Goal: Task Accomplishment & Management: Manage account settings

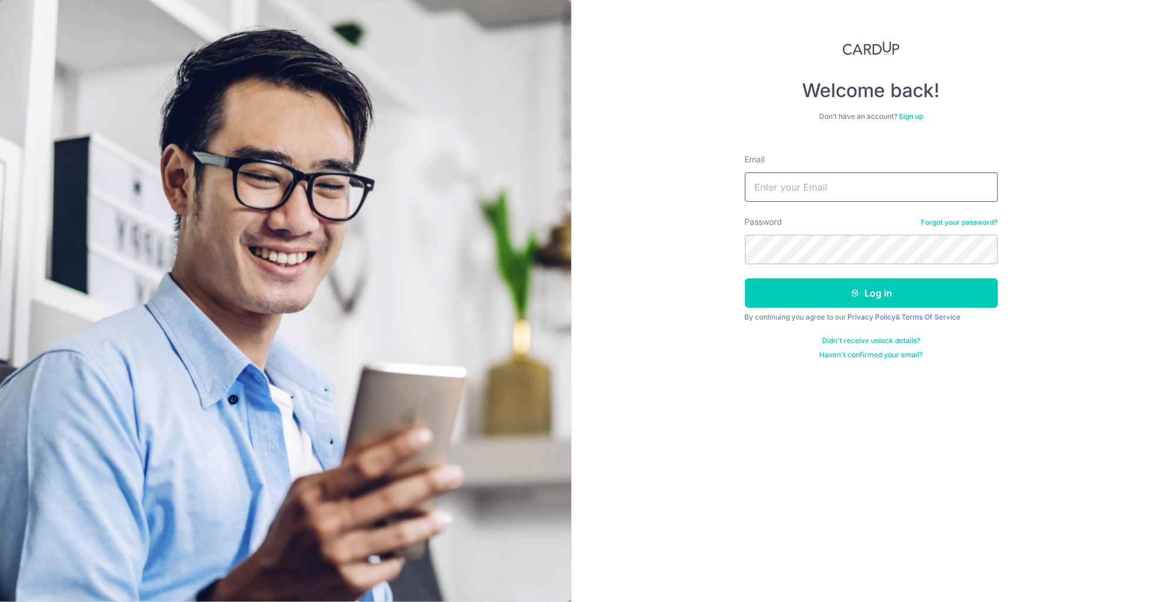
click at [796, 190] on input "Email" at bounding box center [871, 186] width 253 height 29
type input "[EMAIL_ADDRESS][DOMAIN_NAME]"
click at [812, 298] on button "Log in" at bounding box center [871, 292] width 253 height 29
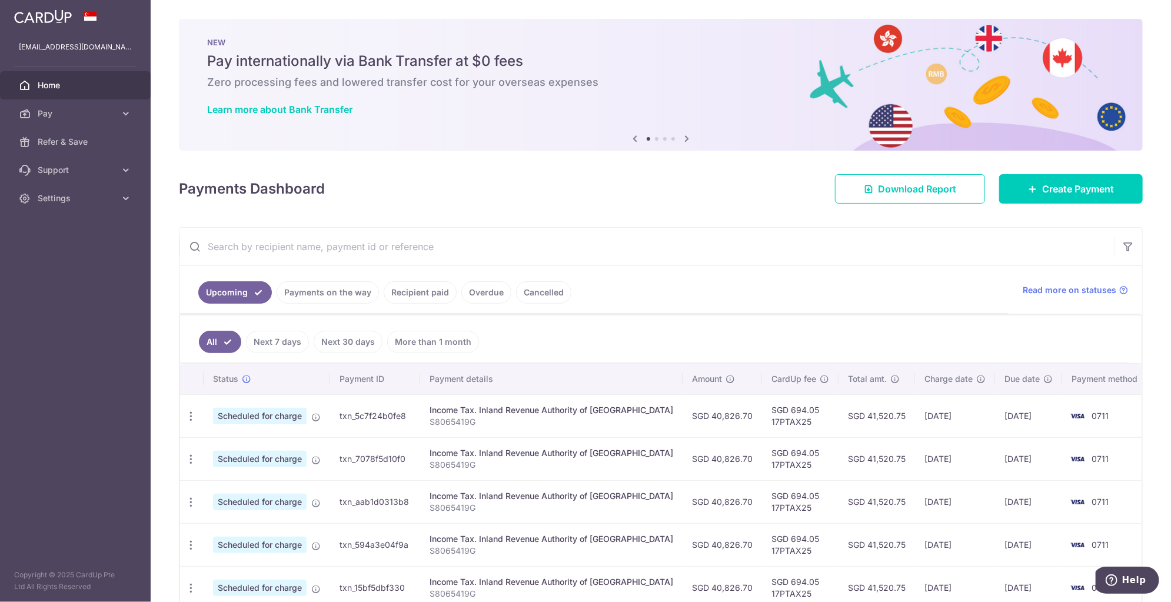
click at [1092, 414] on span "0711" at bounding box center [1100, 416] width 17 height 10
click at [262, 417] on span "Scheduled for charge" at bounding box center [260, 416] width 94 height 16
click at [404, 421] on td "txn_5c7f24b0fe8" at bounding box center [375, 415] width 90 height 43
click at [194, 414] on icon "button" at bounding box center [191, 416] width 12 height 12
click at [221, 443] on span "Update payment" at bounding box center [254, 448] width 80 height 14
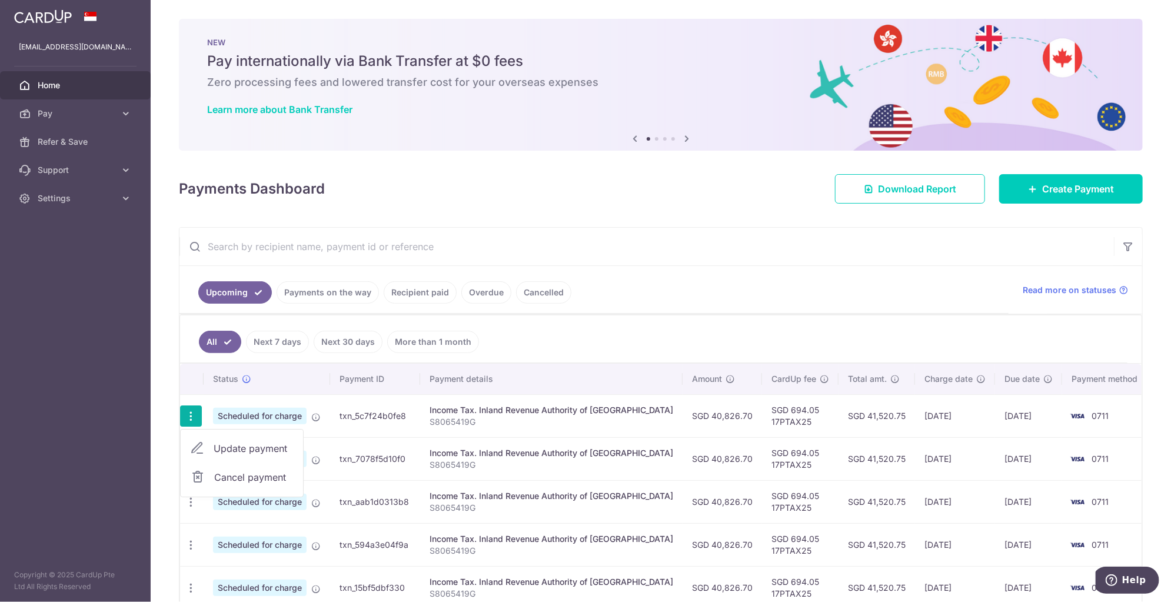
radio input "true"
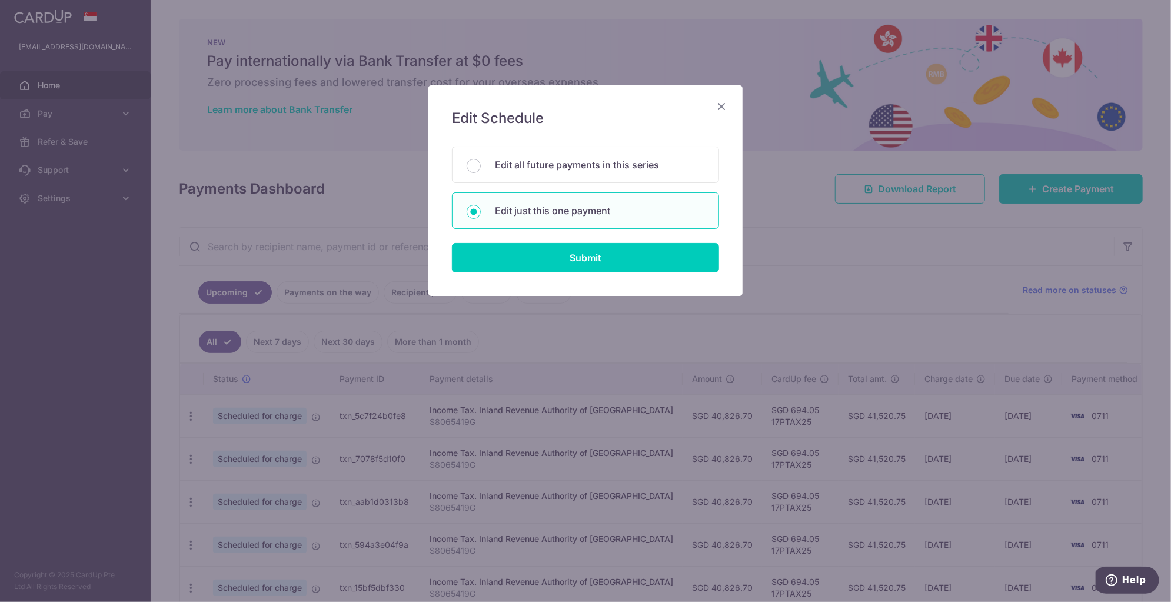
click at [474, 165] on input "Edit all future payments in this series" at bounding box center [474, 166] width 14 height 14
radio input "true"
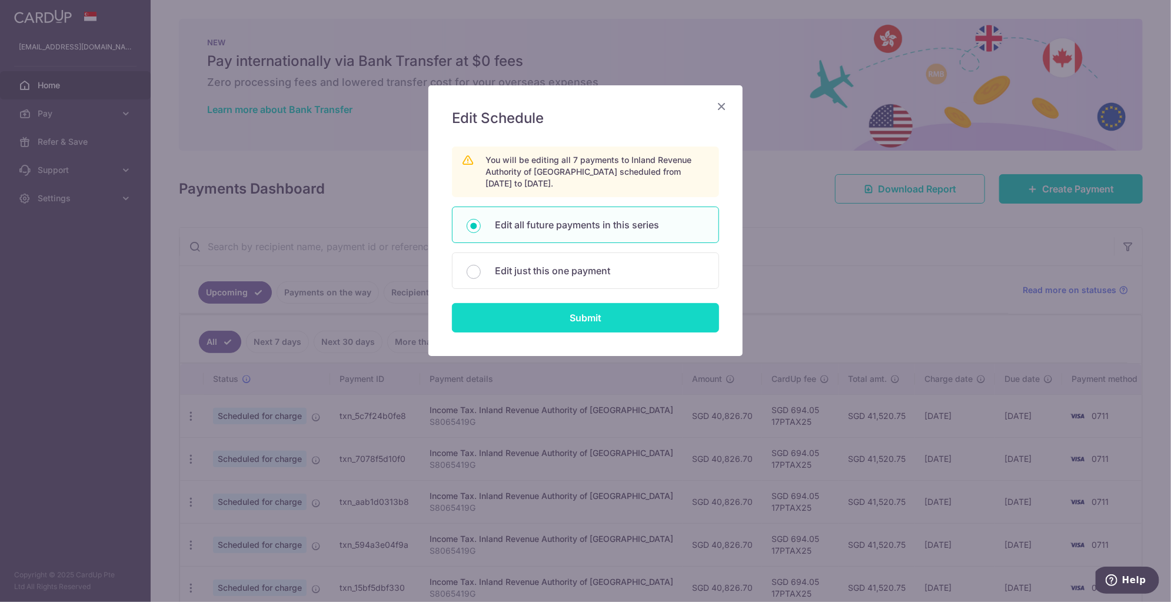
click at [567, 323] on input "Submit" at bounding box center [585, 317] width 267 height 29
radio input "true"
type input "40,826.70"
type input "S8065419G"
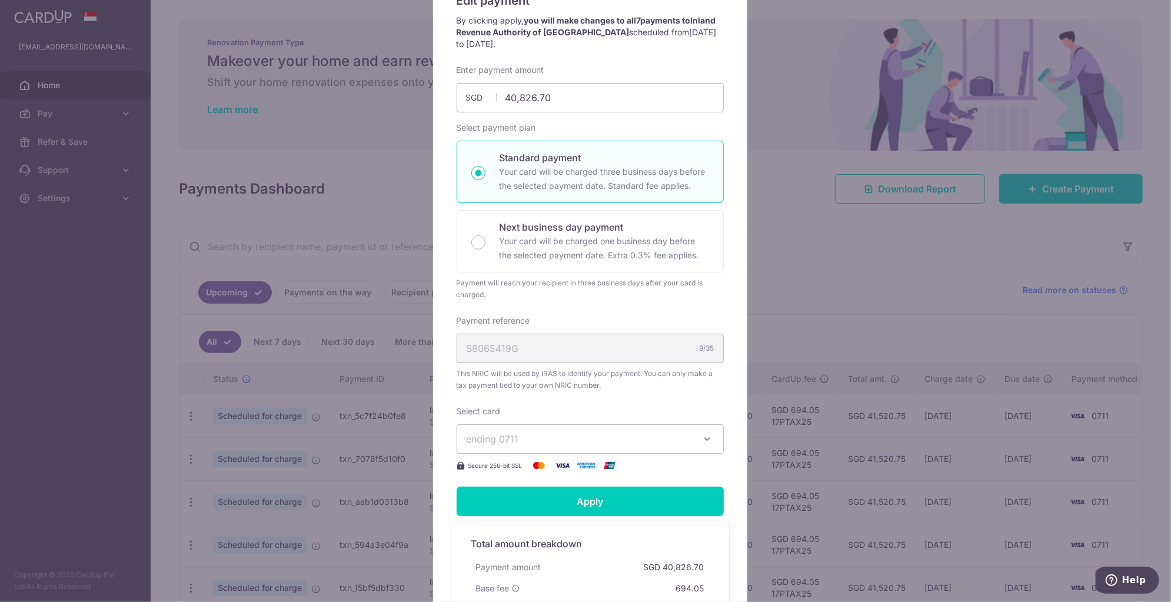
scroll to position [235, 0]
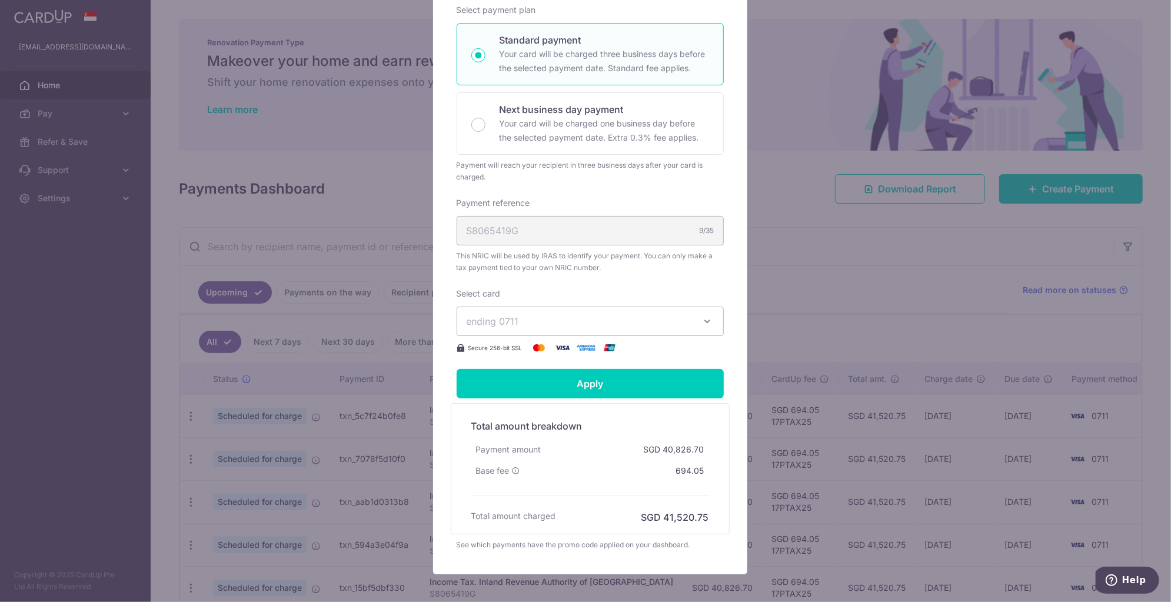
click at [682, 320] on span "ending 0711" at bounding box center [580, 321] width 226 height 14
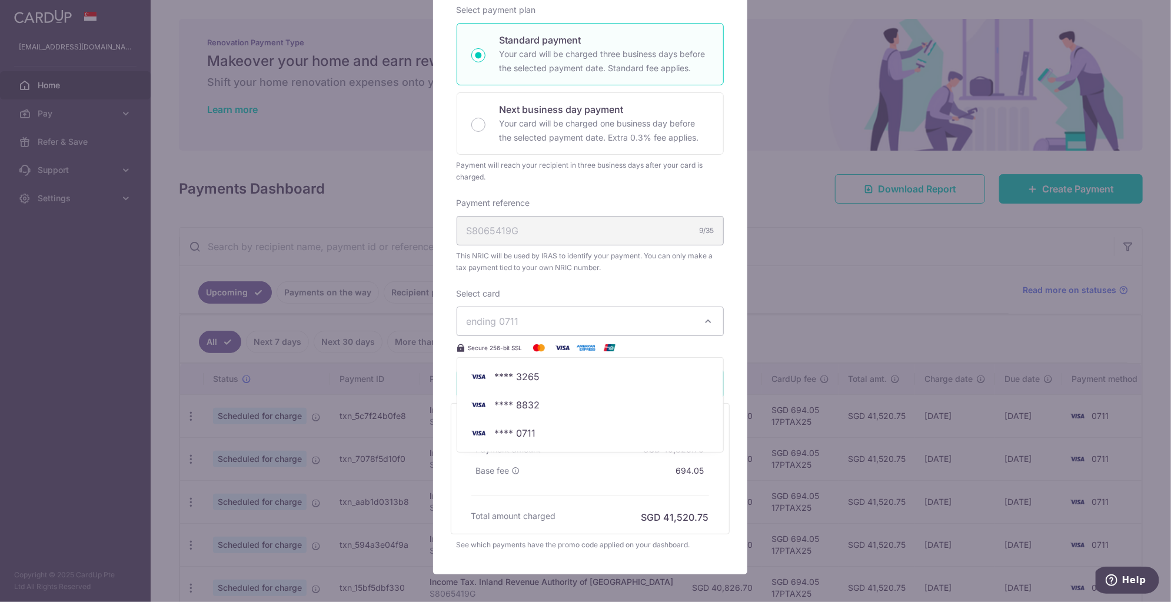
click at [677, 322] on span "ending 0711" at bounding box center [580, 321] width 226 height 14
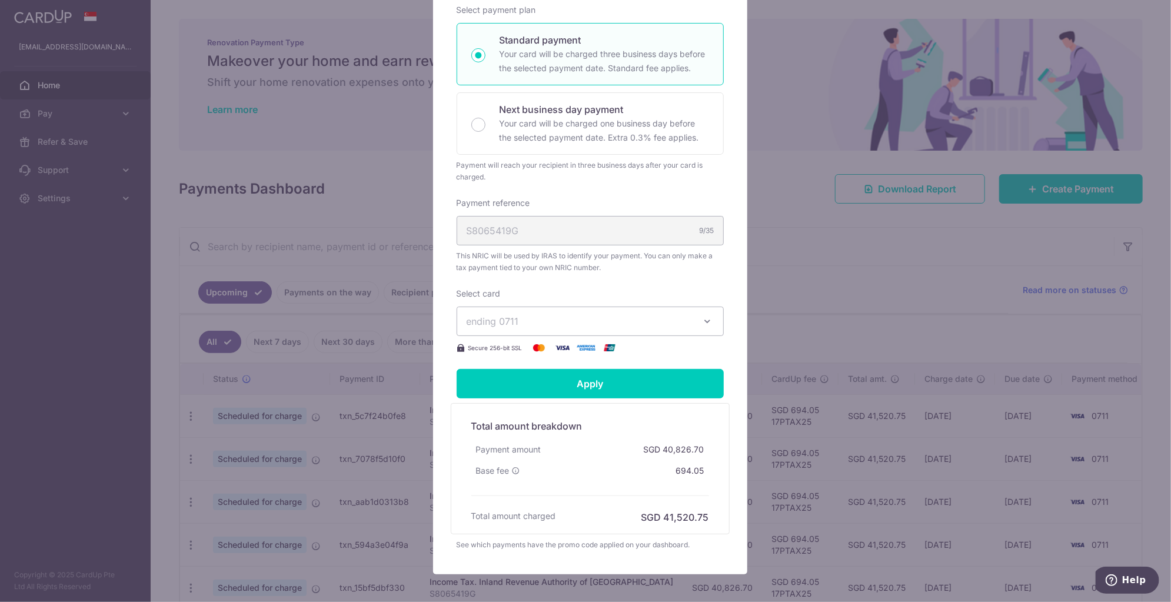
click at [825, 187] on div "Edit payment By clicking apply, you will make changes to all 7 payments to Inla…" at bounding box center [585, 301] width 1171 height 602
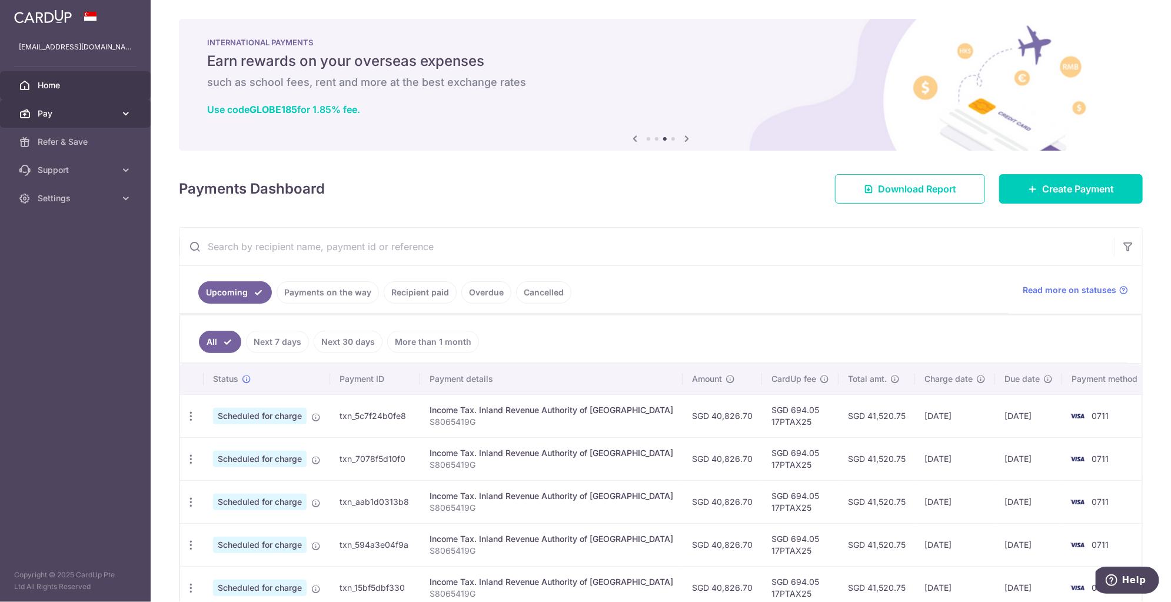
click at [128, 114] on icon at bounding box center [126, 114] width 12 height 12
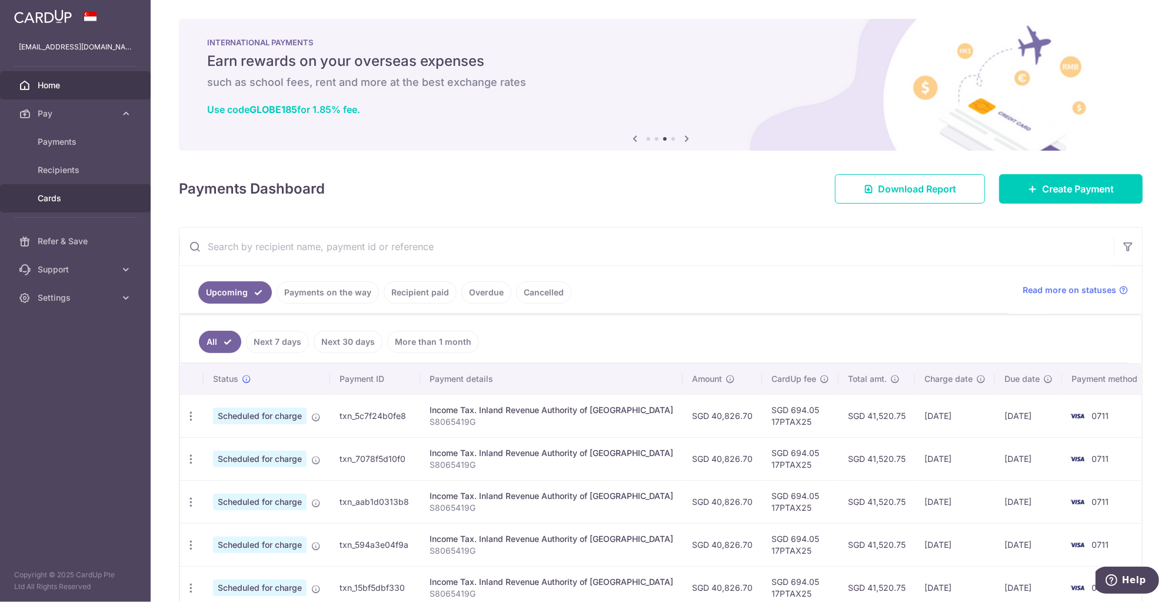
click at [62, 192] on span "Cards" at bounding box center [77, 198] width 78 height 12
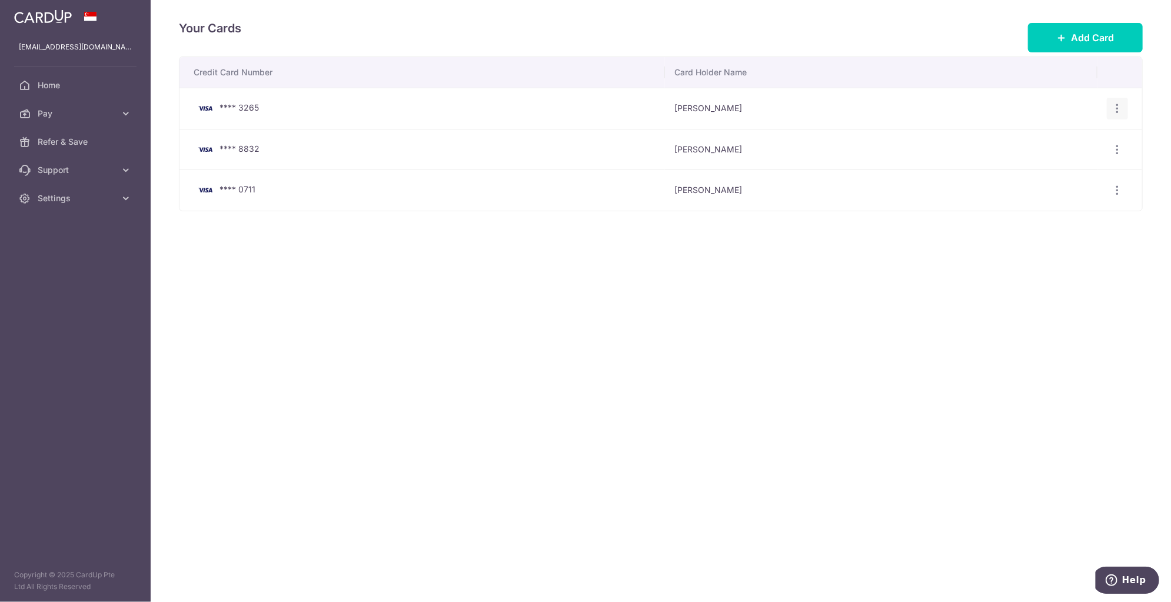
click at [1118, 106] on icon "button" at bounding box center [1118, 108] width 12 height 12
click at [1065, 171] on span "Delete" at bounding box center [1078, 169] width 80 height 14
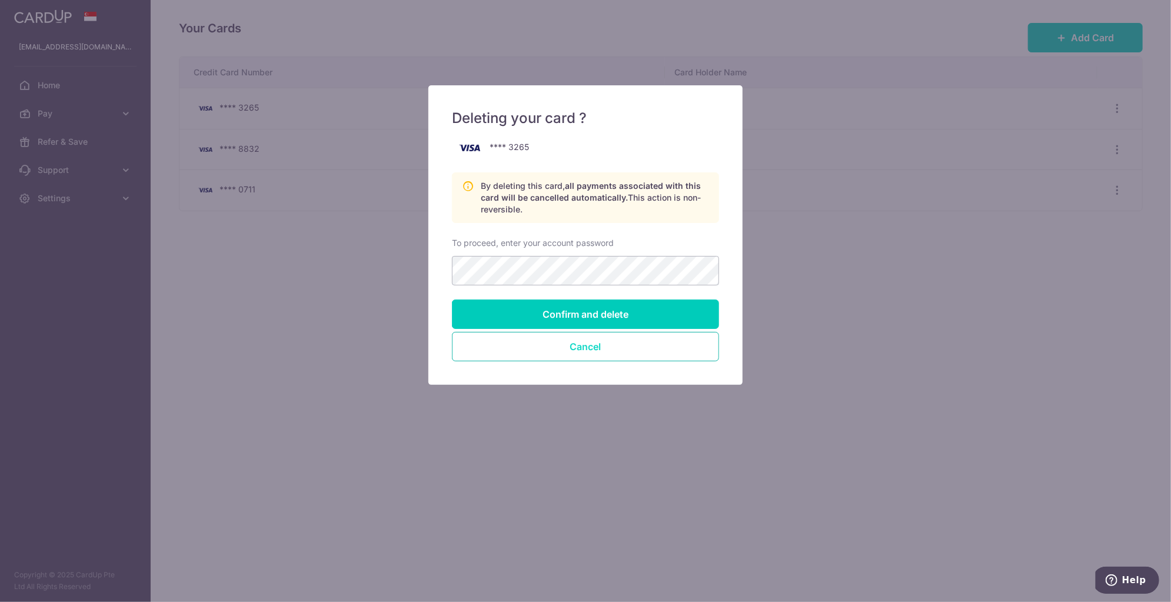
click at [628, 343] on button "Cancel" at bounding box center [585, 346] width 267 height 29
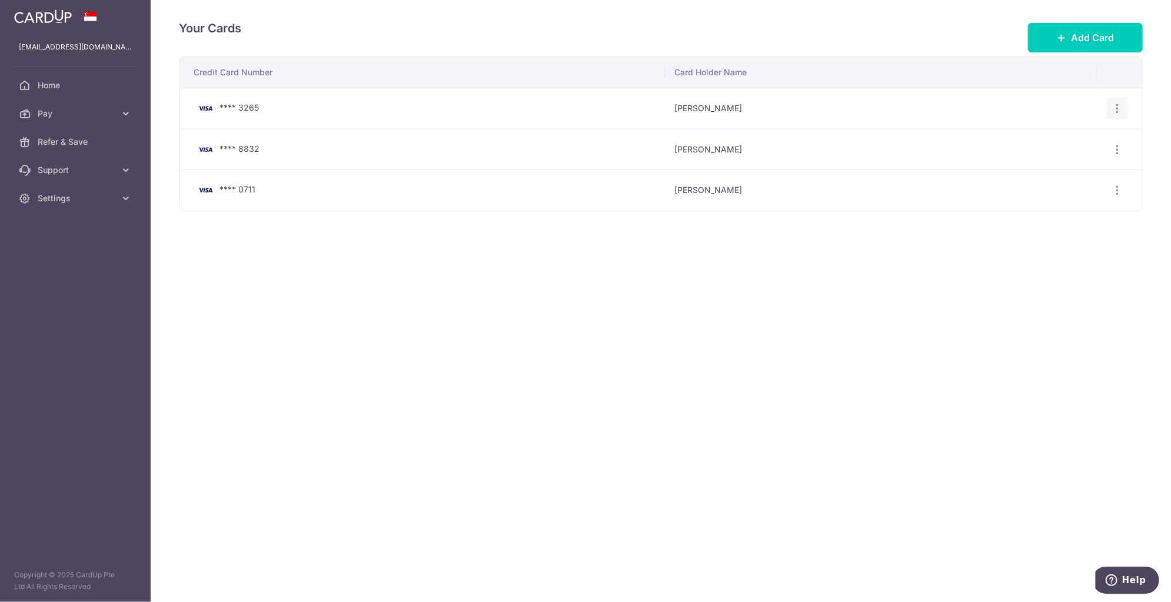
click at [1117, 108] on icon "button" at bounding box center [1118, 108] width 12 height 12
click at [1066, 169] on span "Delete" at bounding box center [1078, 169] width 80 height 14
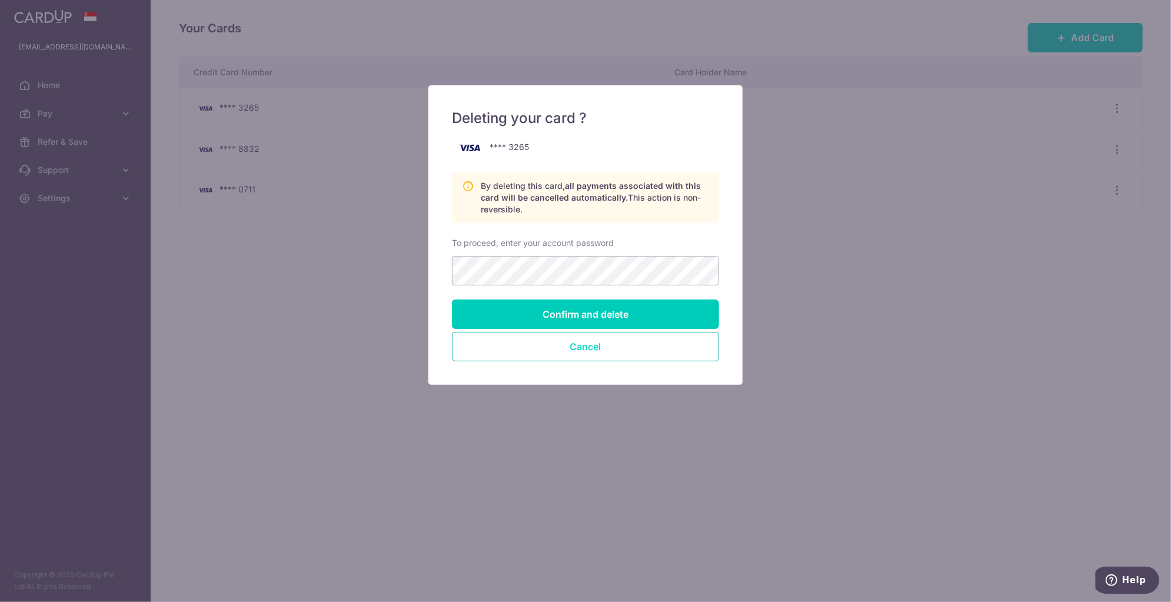
click at [623, 349] on button "Cancel" at bounding box center [585, 346] width 267 height 29
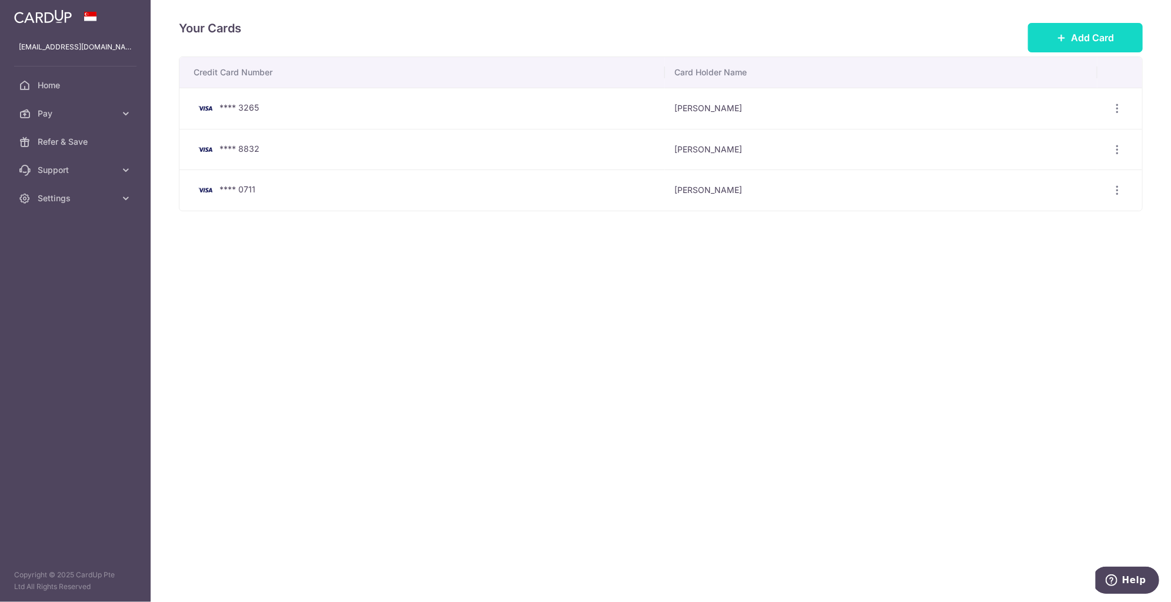
click at [1123, 31] on button "Add Card" at bounding box center [1085, 37] width 115 height 29
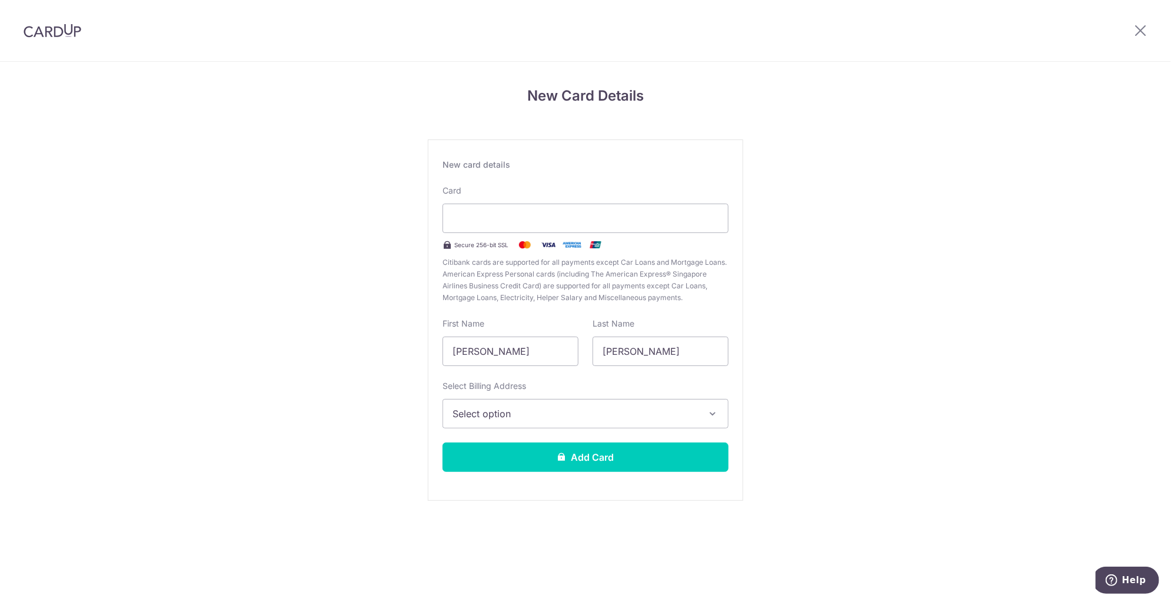
click at [586, 407] on span "Select option" at bounding box center [575, 414] width 245 height 14
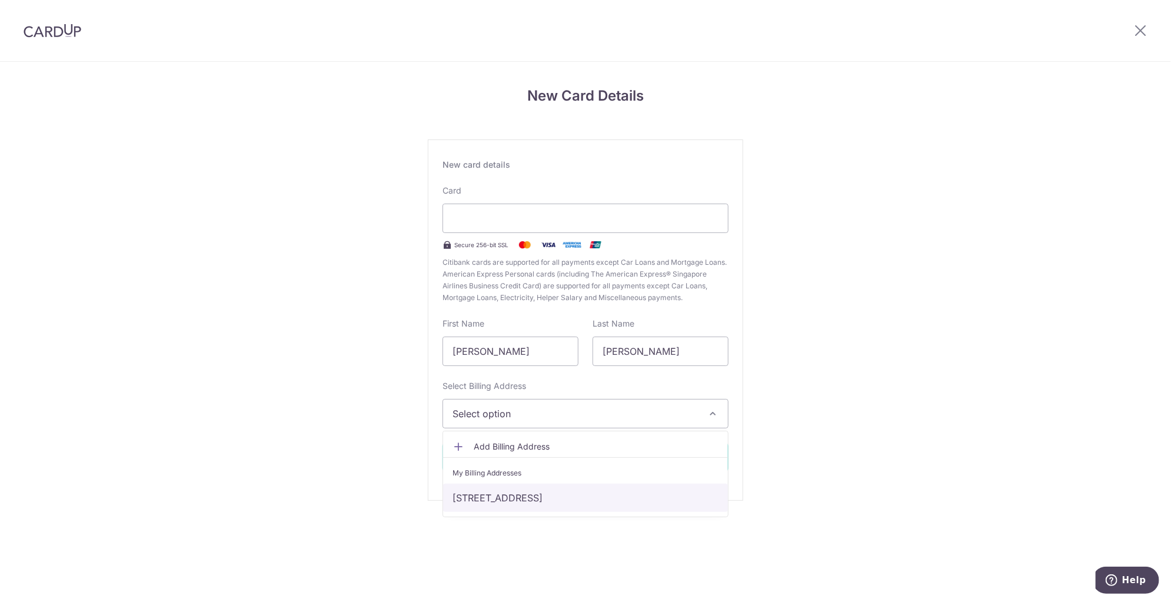
click at [571, 498] on link "434 tanjong katong road, Singapore, Singapore-437145" at bounding box center [585, 498] width 285 height 28
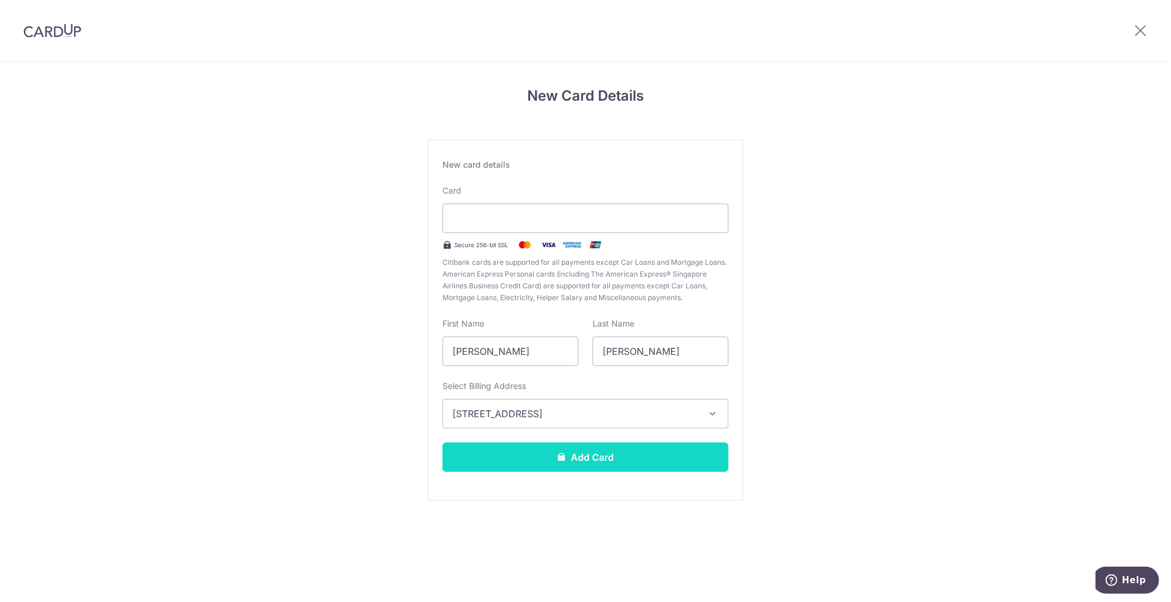
click at [579, 464] on button "Add Card" at bounding box center [586, 457] width 286 height 29
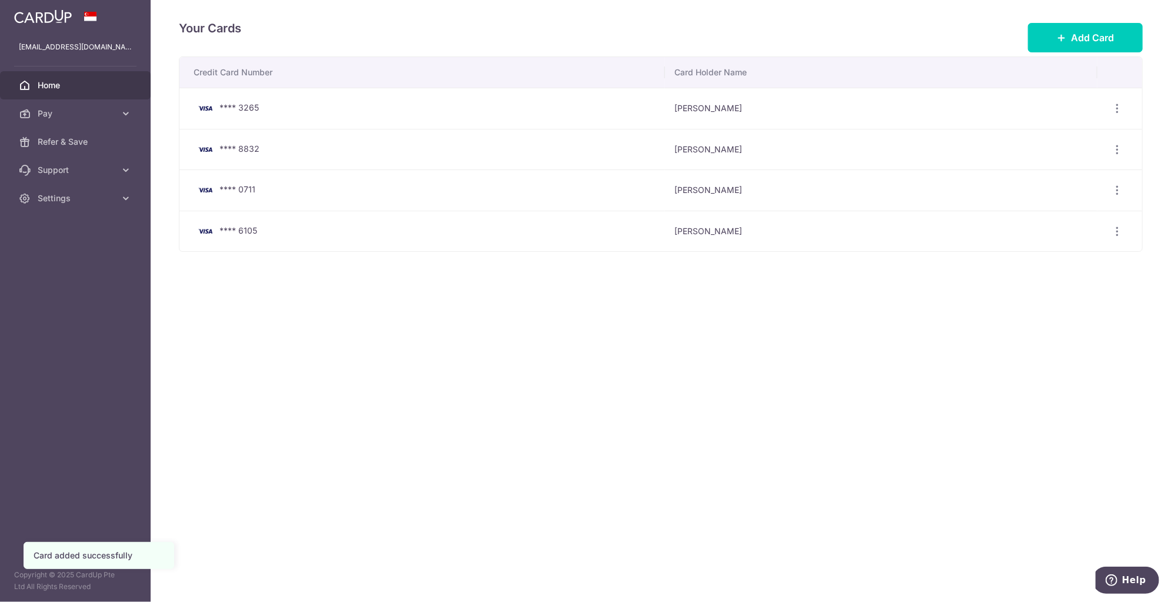
click at [64, 85] on span "Home" at bounding box center [77, 85] width 78 height 12
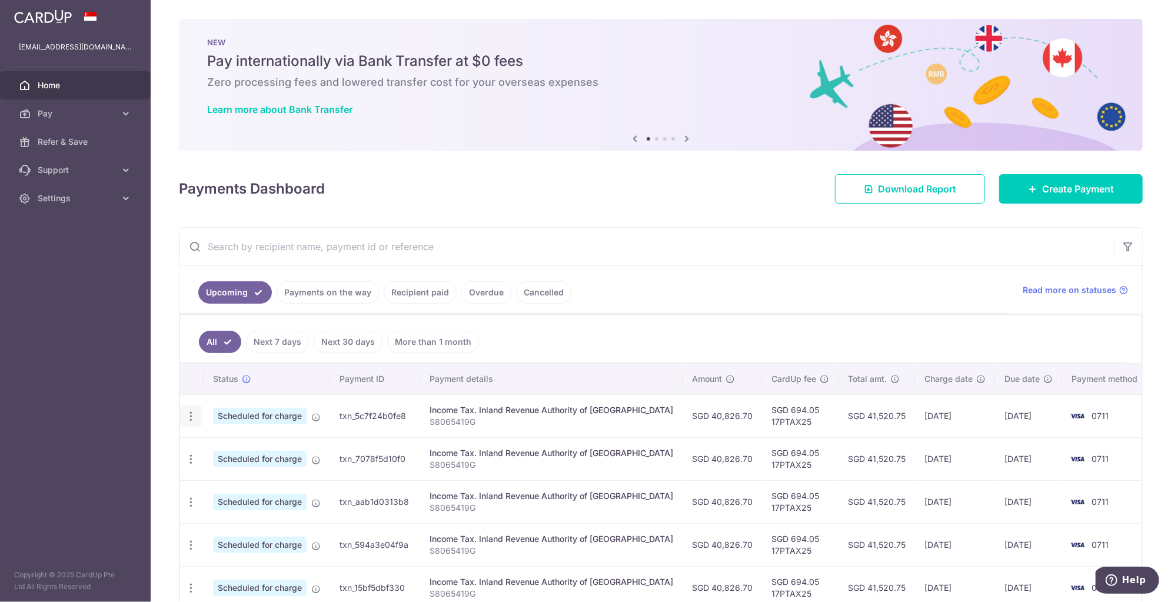
click at [190, 416] on icon "button" at bounding box center [191, 416] width 12 height 12
click at [255, 448] on span "Update payment" at bounding box center [254, 448] width 80 height 14
radio input "true"
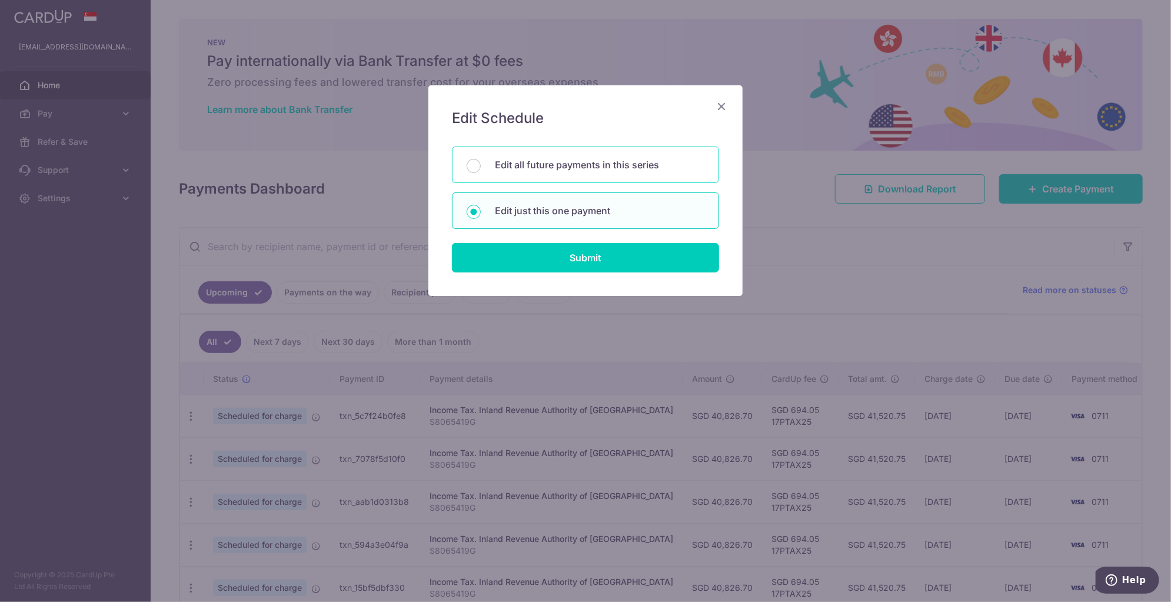
click at [548, 175] on div "Edit all future payments in this series" at bounding box center [585, 165] width 267 height 36
radio input "true"
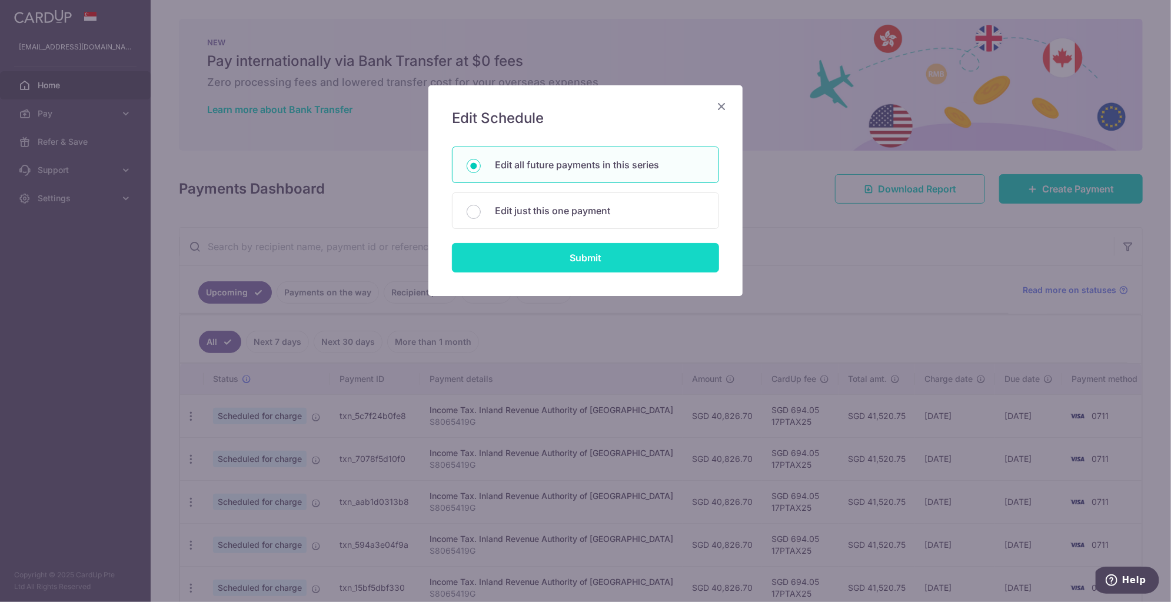
click at [561, 261] on input "Submit" at bounding box center [585, 257] width 267 height 29
radio input "true"
type input "40,826.70"
type input "S8065419G"
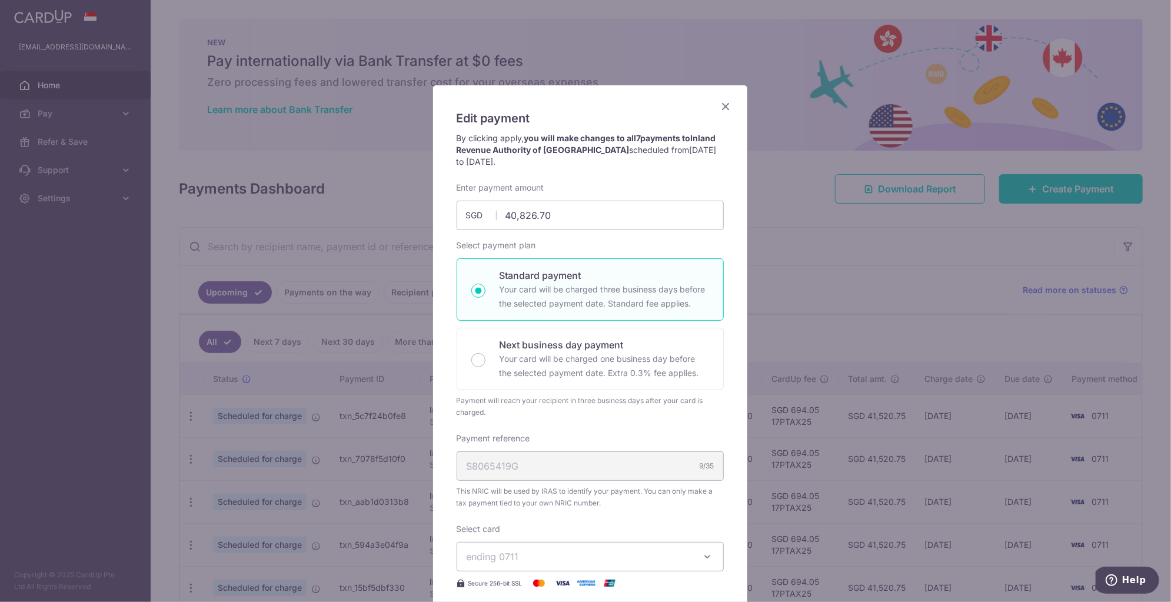
click at [610, 556] on span "ending 0711" at bounding box center [580, 557] width 226 height 14
drag, startPoint x: 643, startPoint y: 112, endPoint x: 596, endPoint y: -1, distance: 122.2
click at [596, 0] on html "gunjandokania@gmail.com Home Pay Payments Recipients Cards Refer & Save Support…" at bounding box center [585, 301] width 1171 height 602
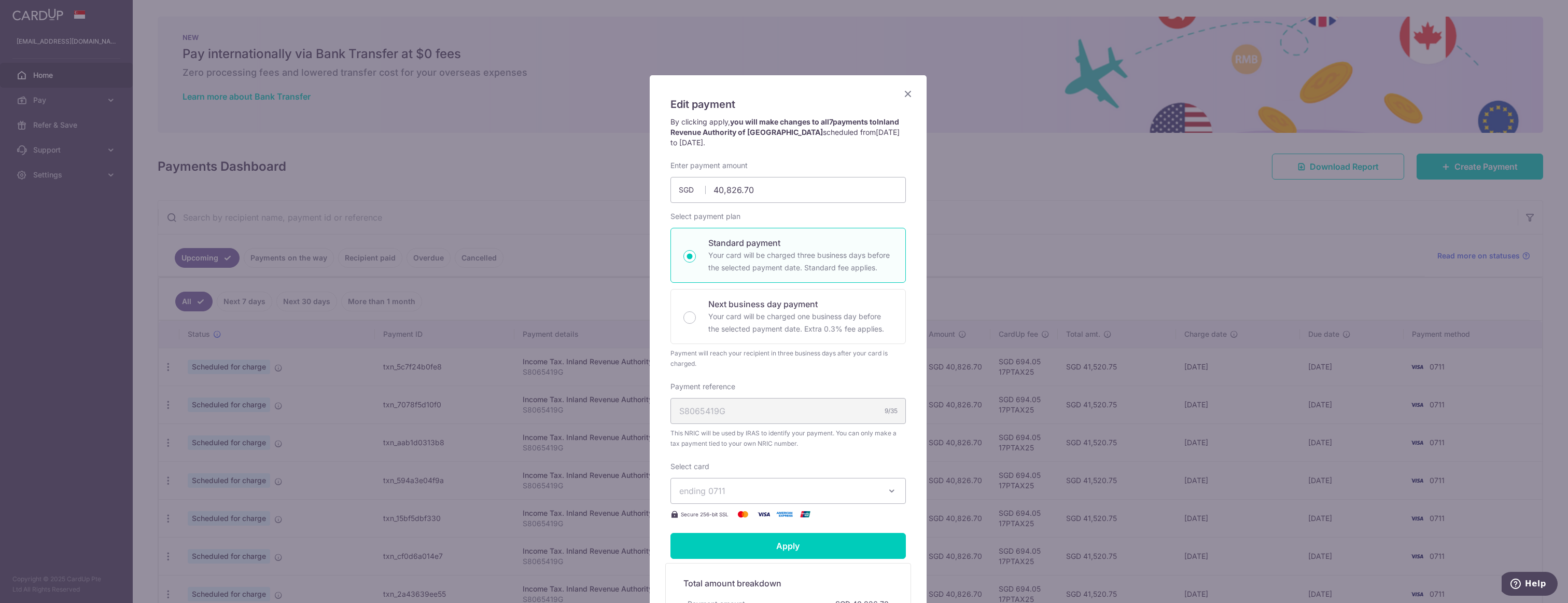
click at [775, 499] on button "ending 0711" at bounding box center [788, 490] width 235 height 26
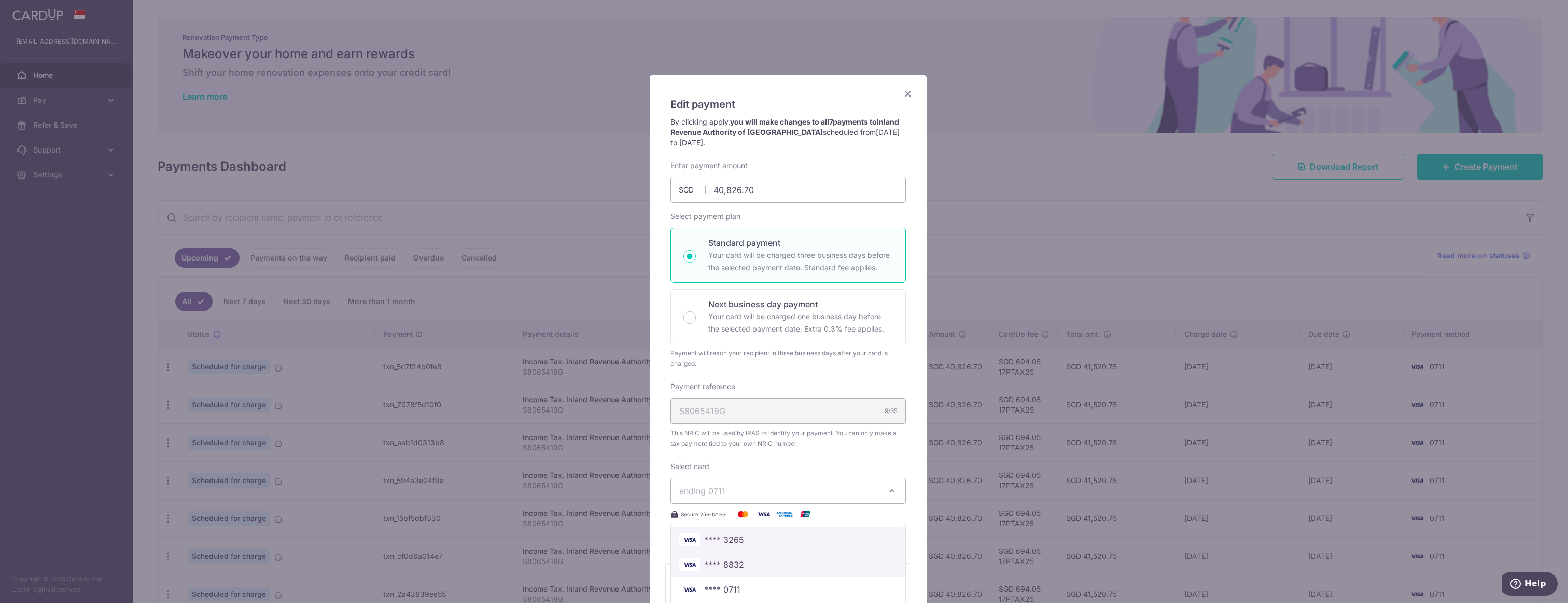
scroll to position [156, 0]
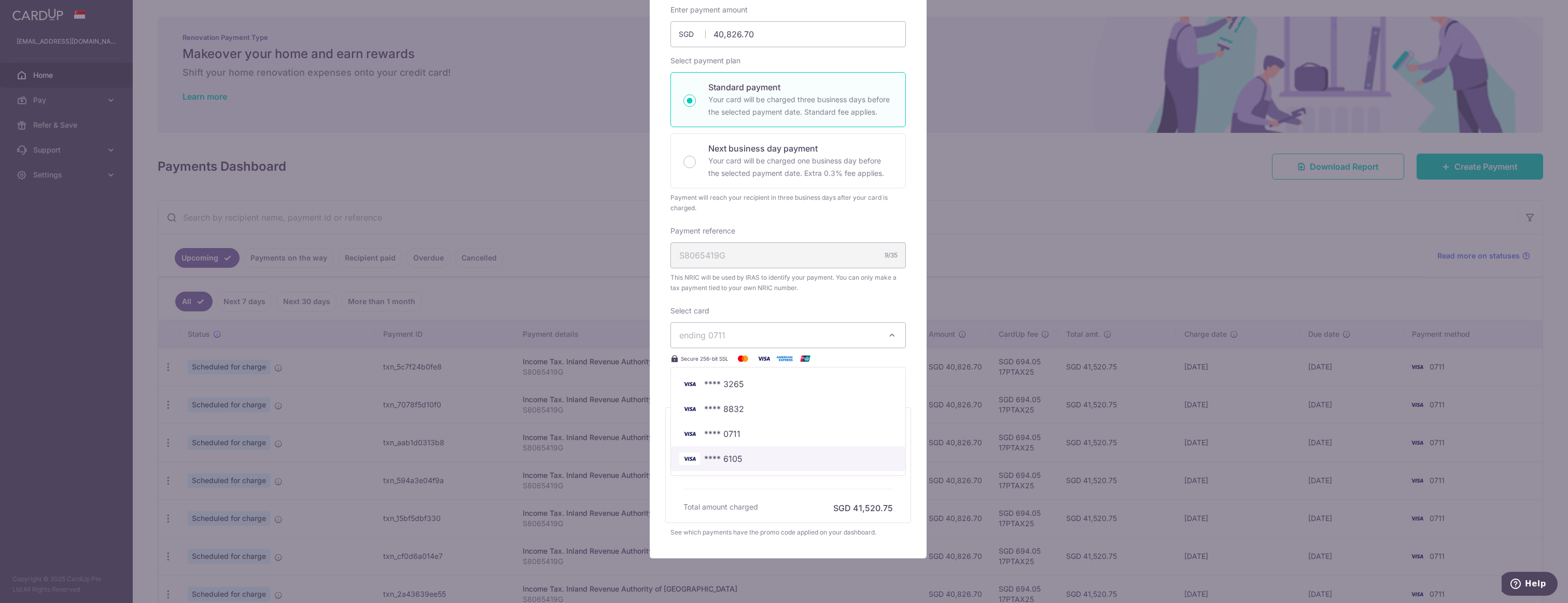
click at [738, 455] on span "**** 6105" at bounding box center [788, 458] width 218 height 12
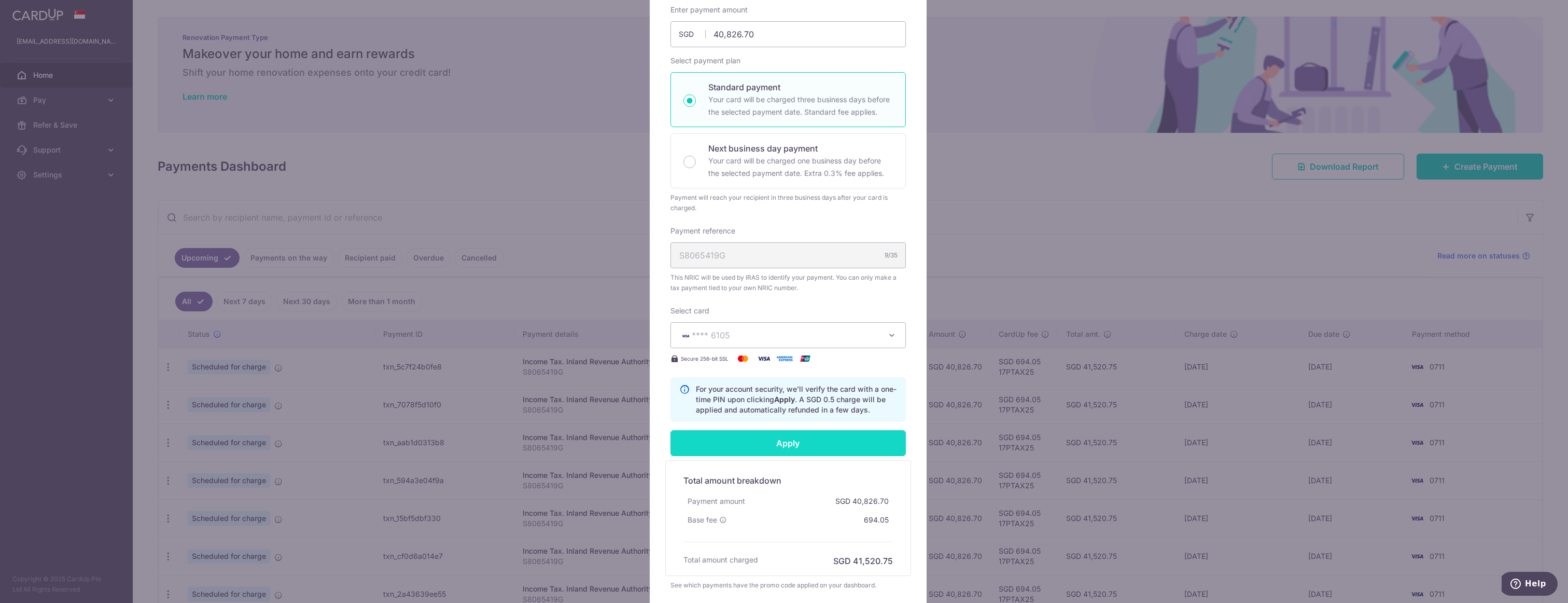
click at [788, 450] on input "Apply" at bounding box center [788, 443] width 235 height 26
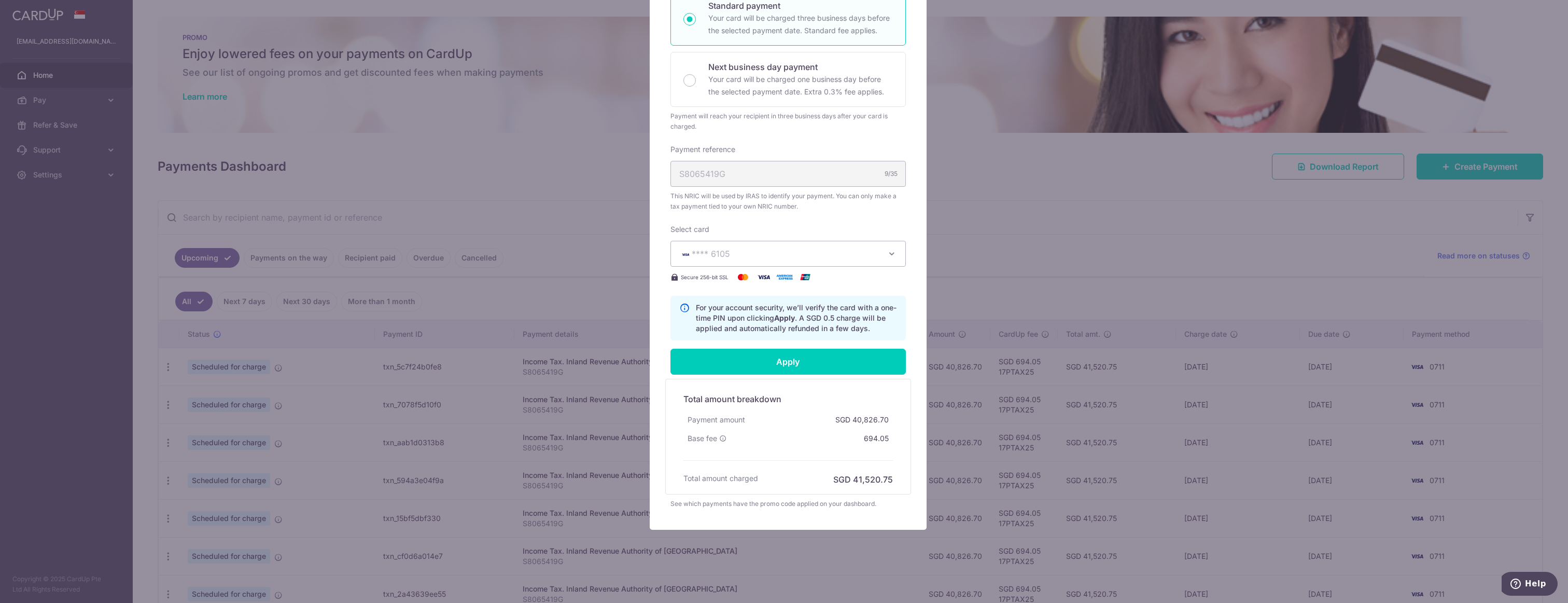
scroll to position [30, 0]
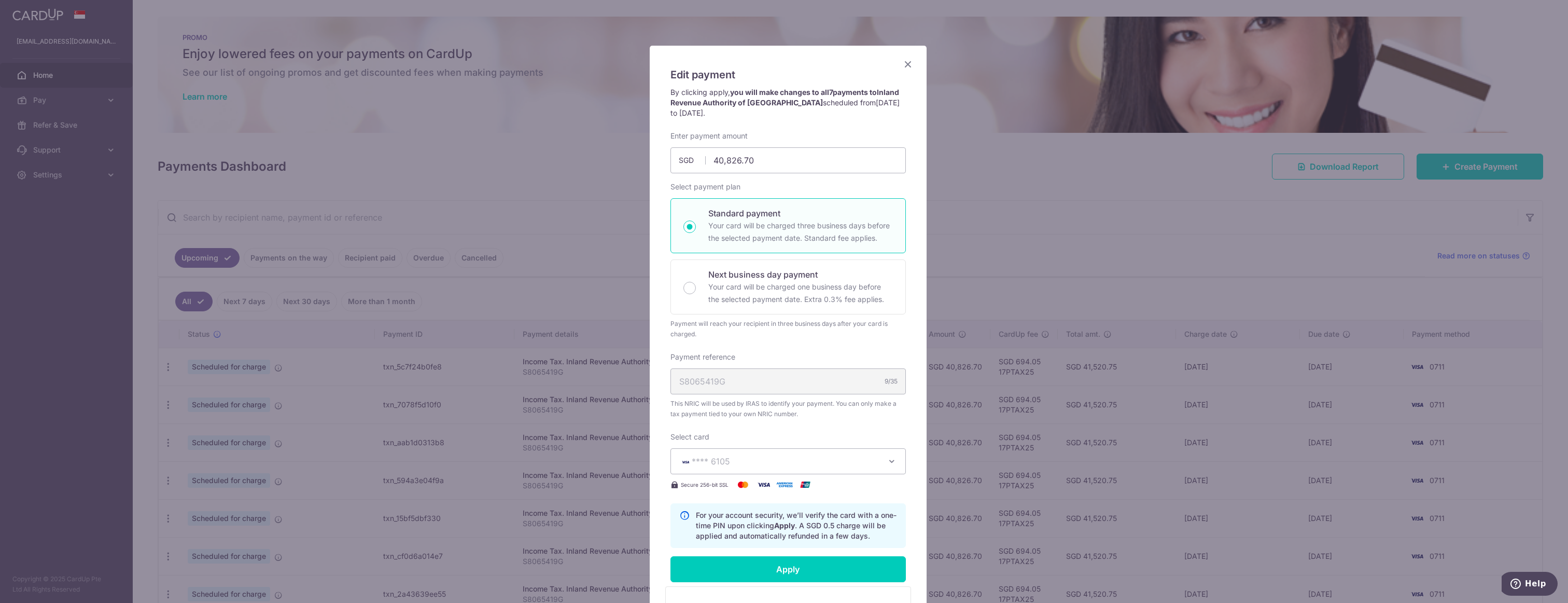
type input "Successfully Applied"
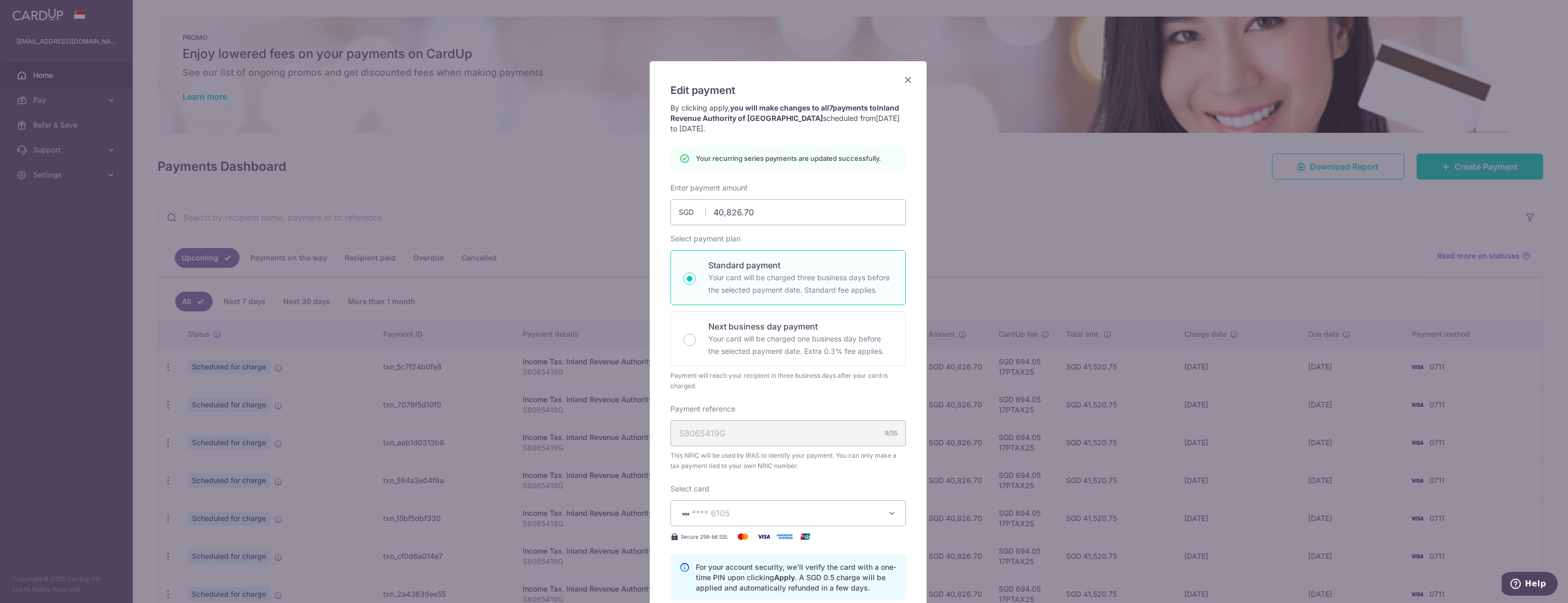
scroll to position [0, 0]
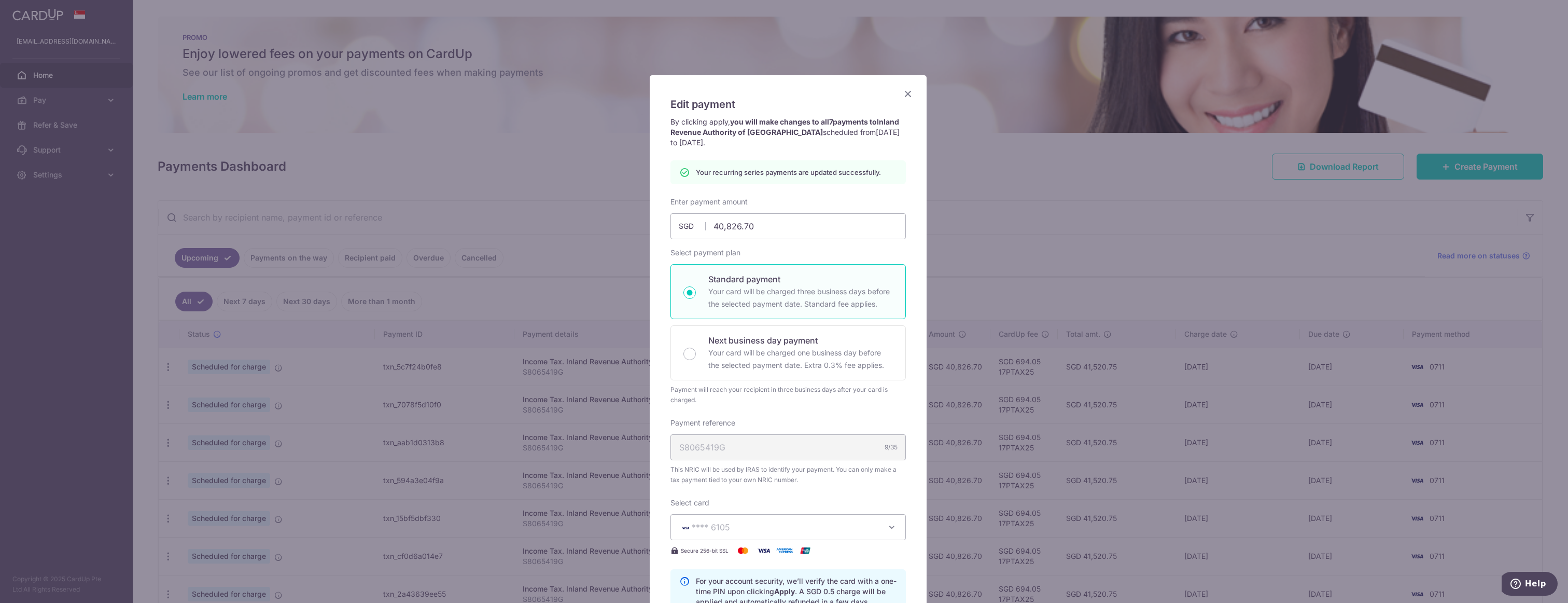
click at [902, 92] on icon "Close" at bounding box center [907, 93] width 12 height 13
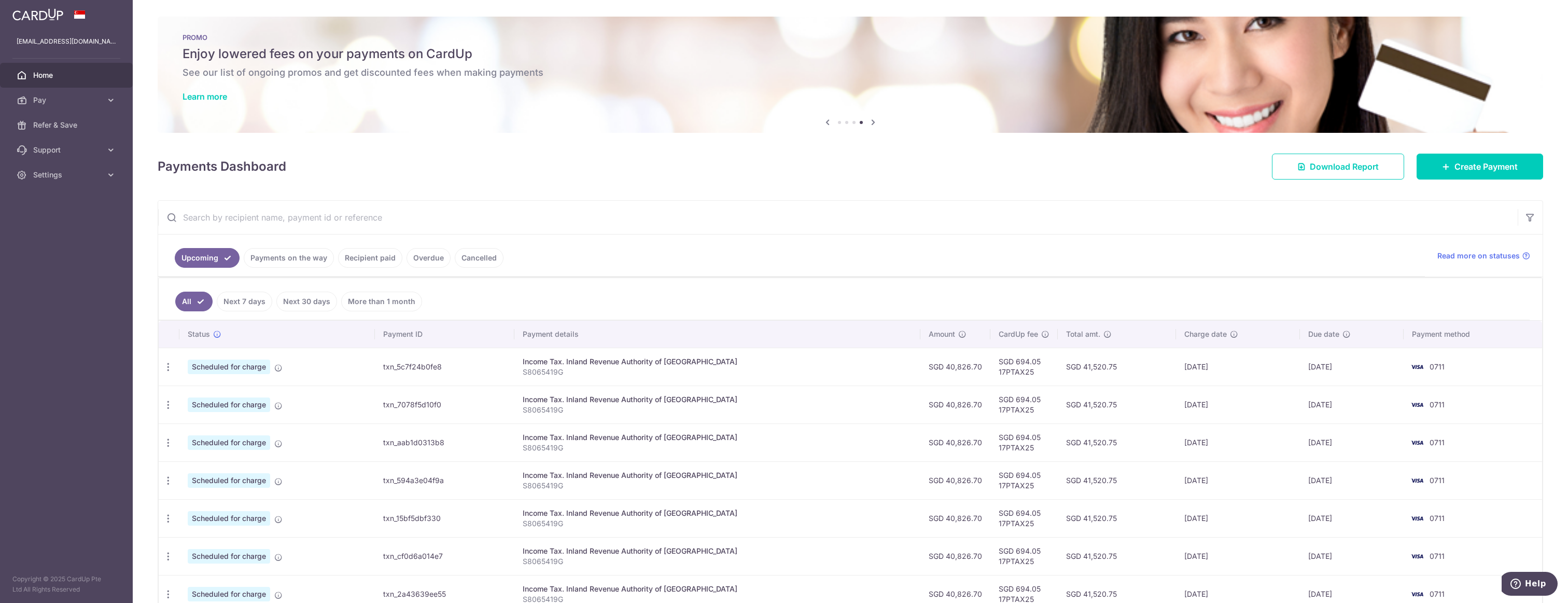
click at [1032, 206] on input "text" at bounding box center [838, 218] width 1359 height 34
